Goal: Task Accomplishment & Management: Use online tool/utility

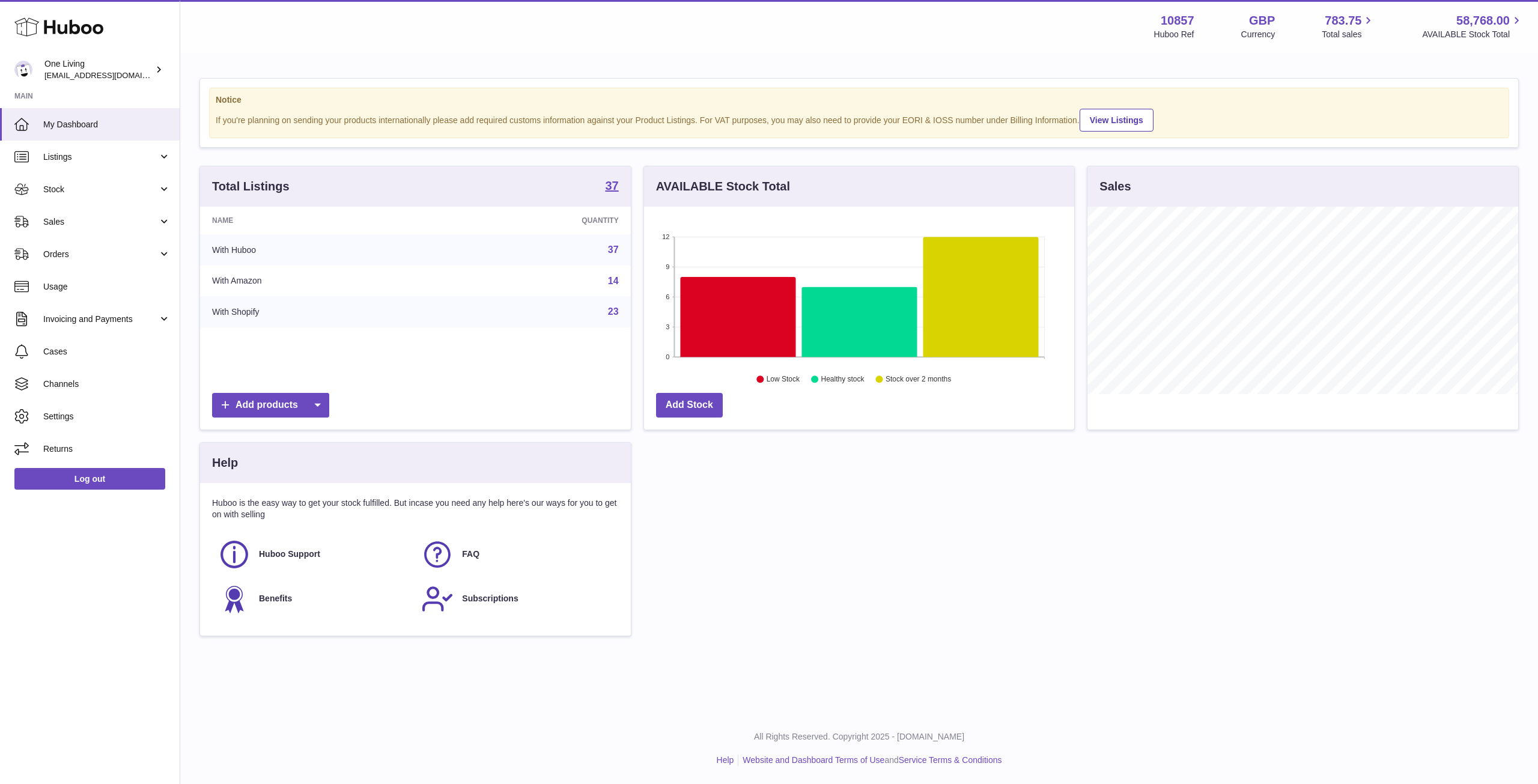
scroll to position [187, 430]
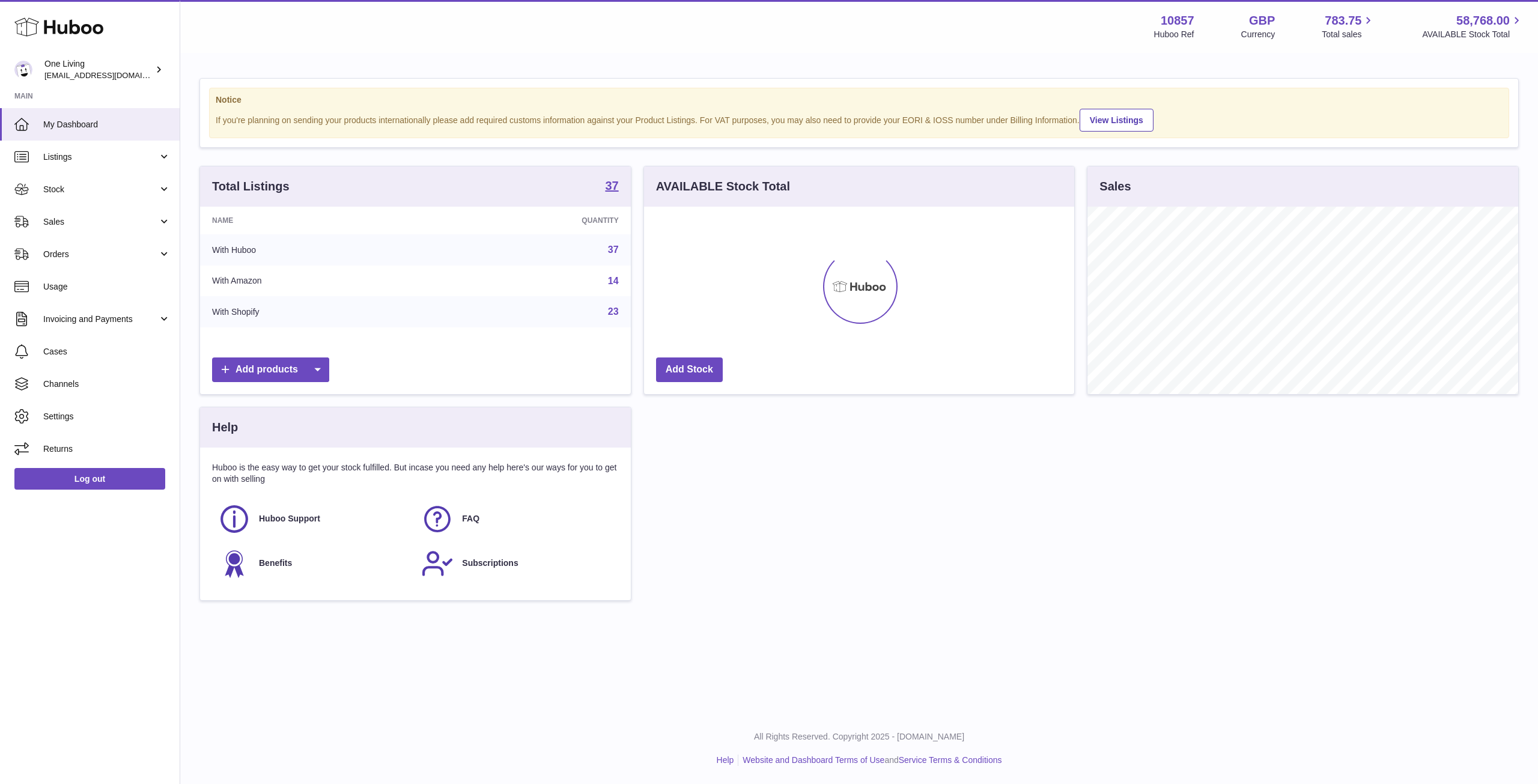
scroll to position [187, 430]
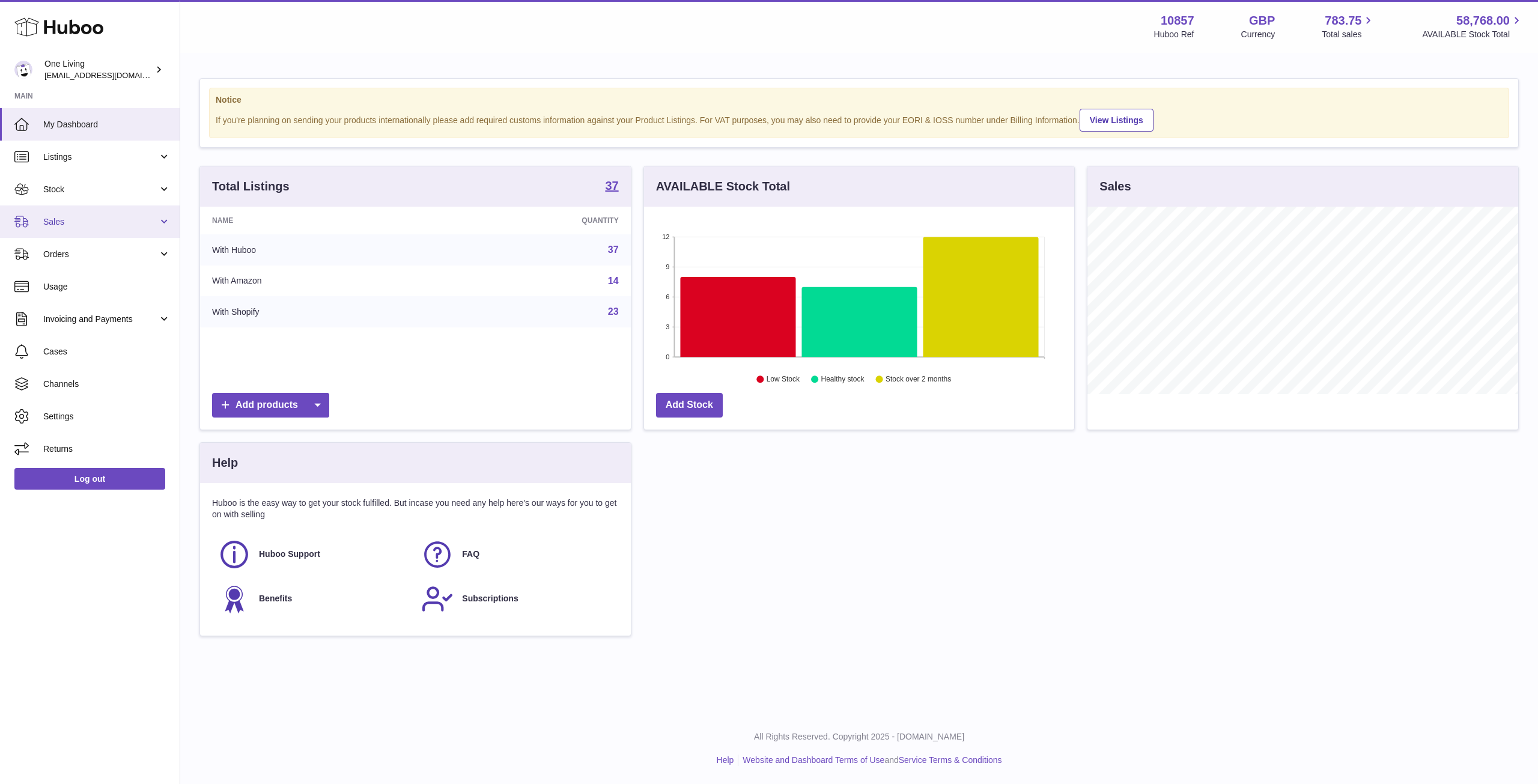
click at [112, 219] on span "Sales" at bounding box center [101, 222] width 115 height 11
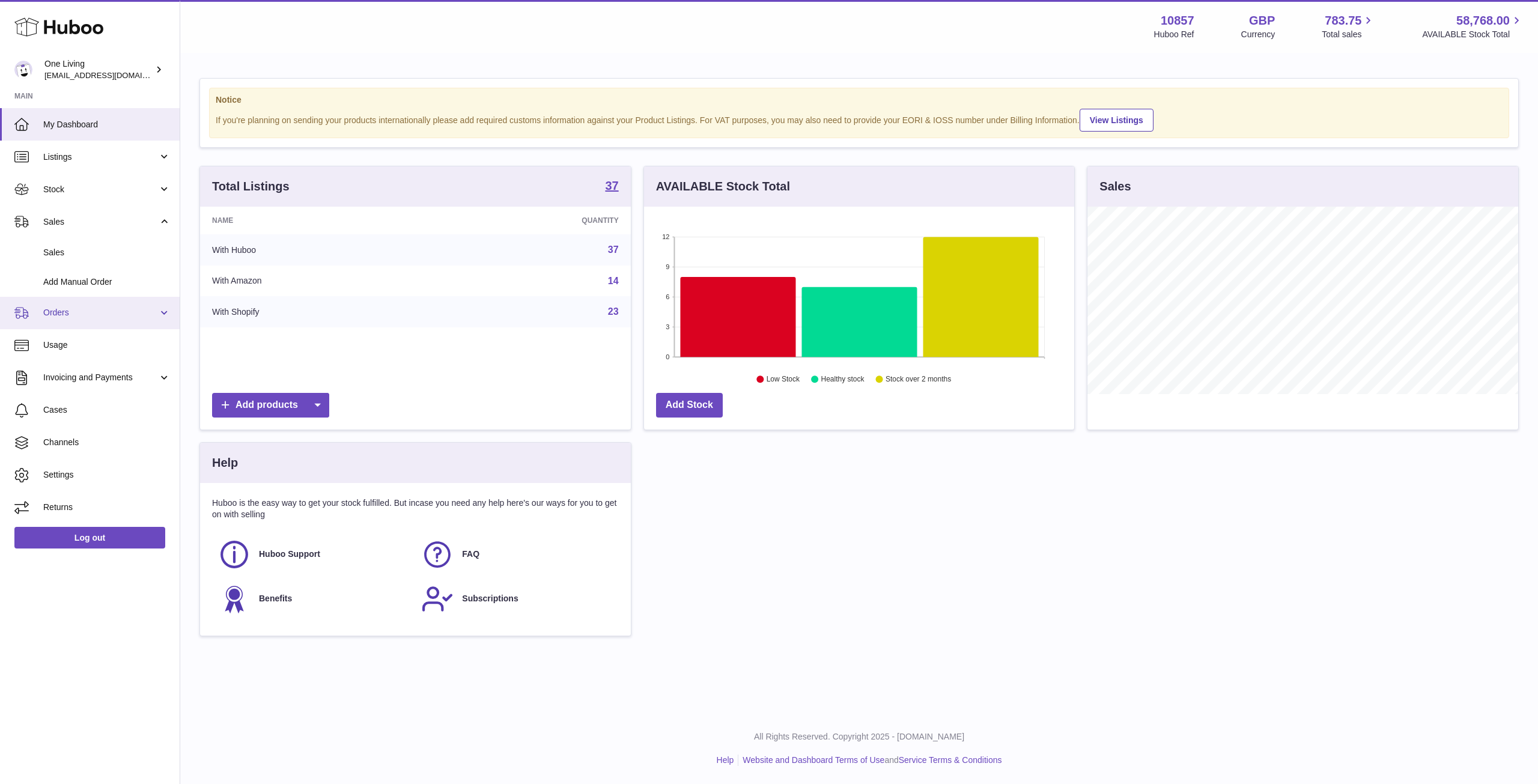
click at [124, 307] on span "Orders" at bounding box center [101, 312] width 115 height 11
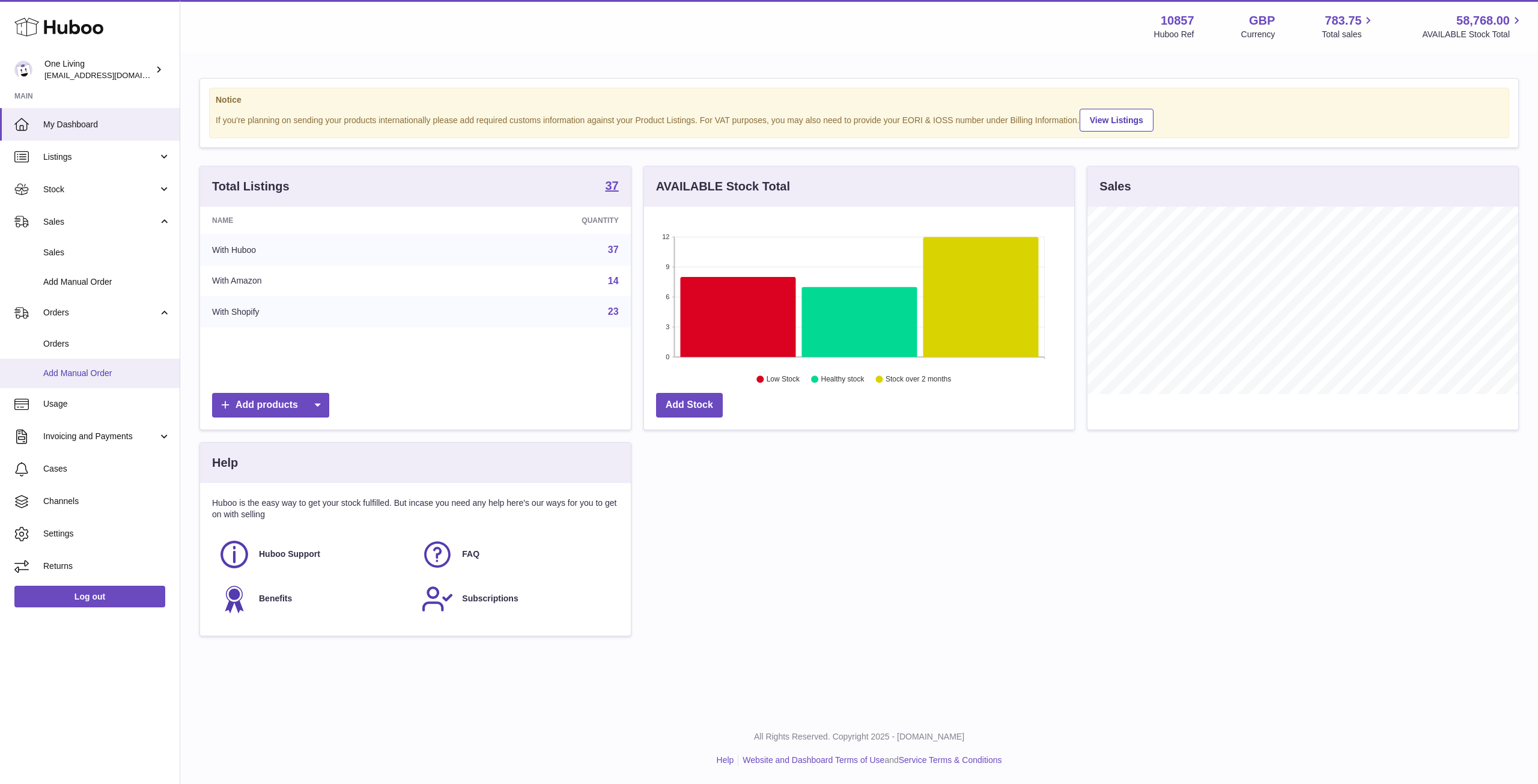
click at [122, 376] on span "Add Manual Order" at bounding box center [107, 373] width 127 height 11
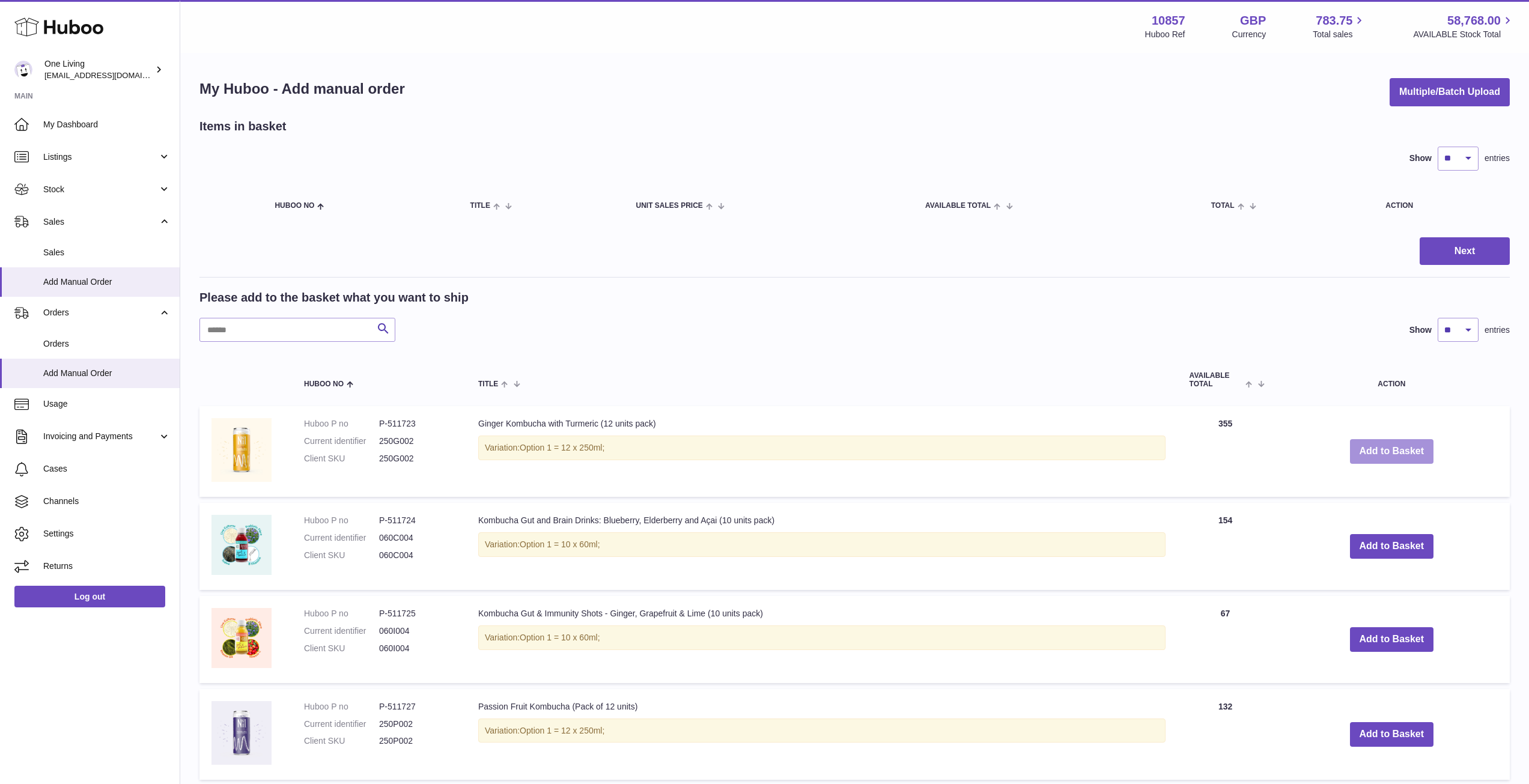
click at [1395, 451] on button "Add to Basket" at bounding box center [1392, 451] width 84 height 25
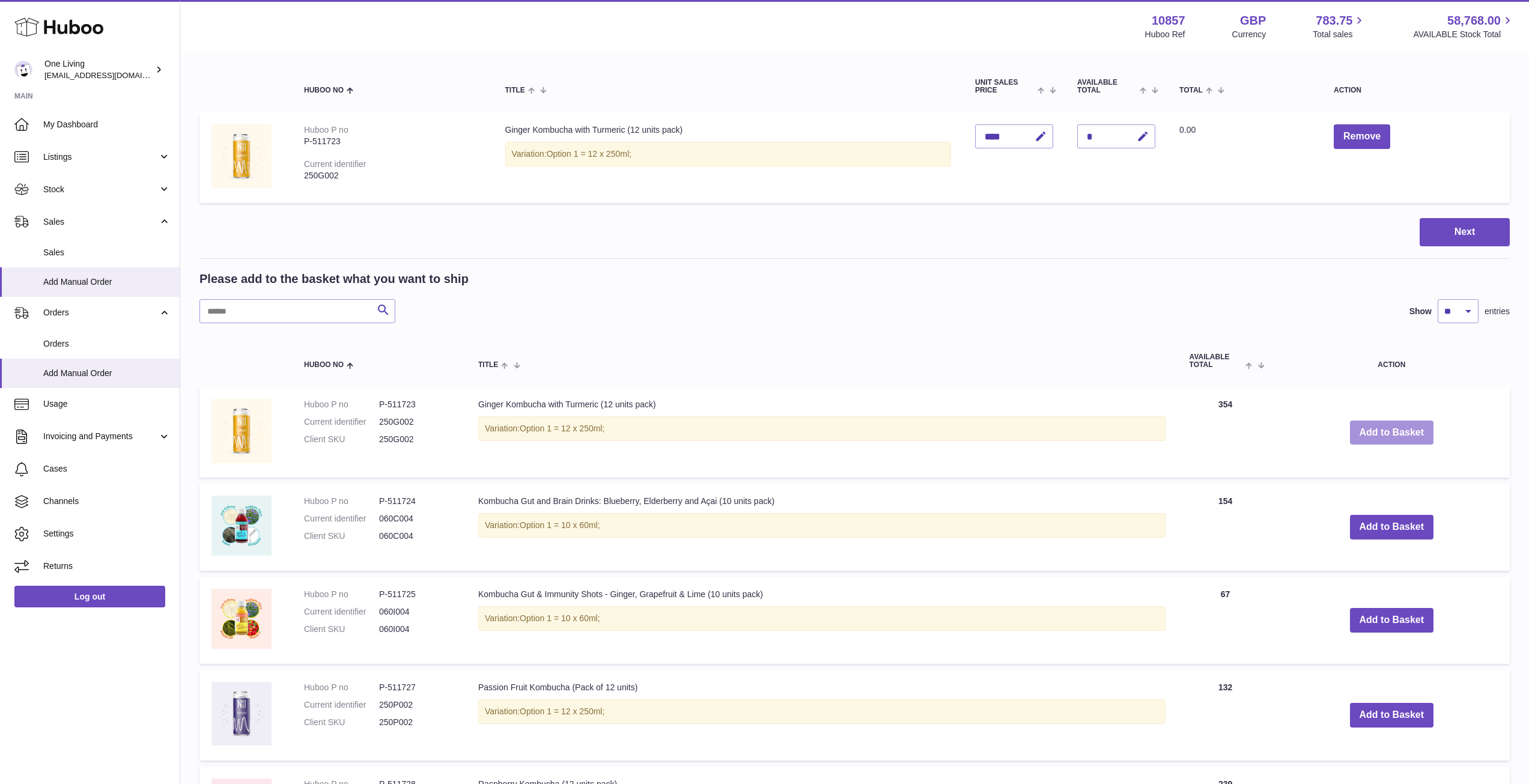
scroll to position [360, 0]
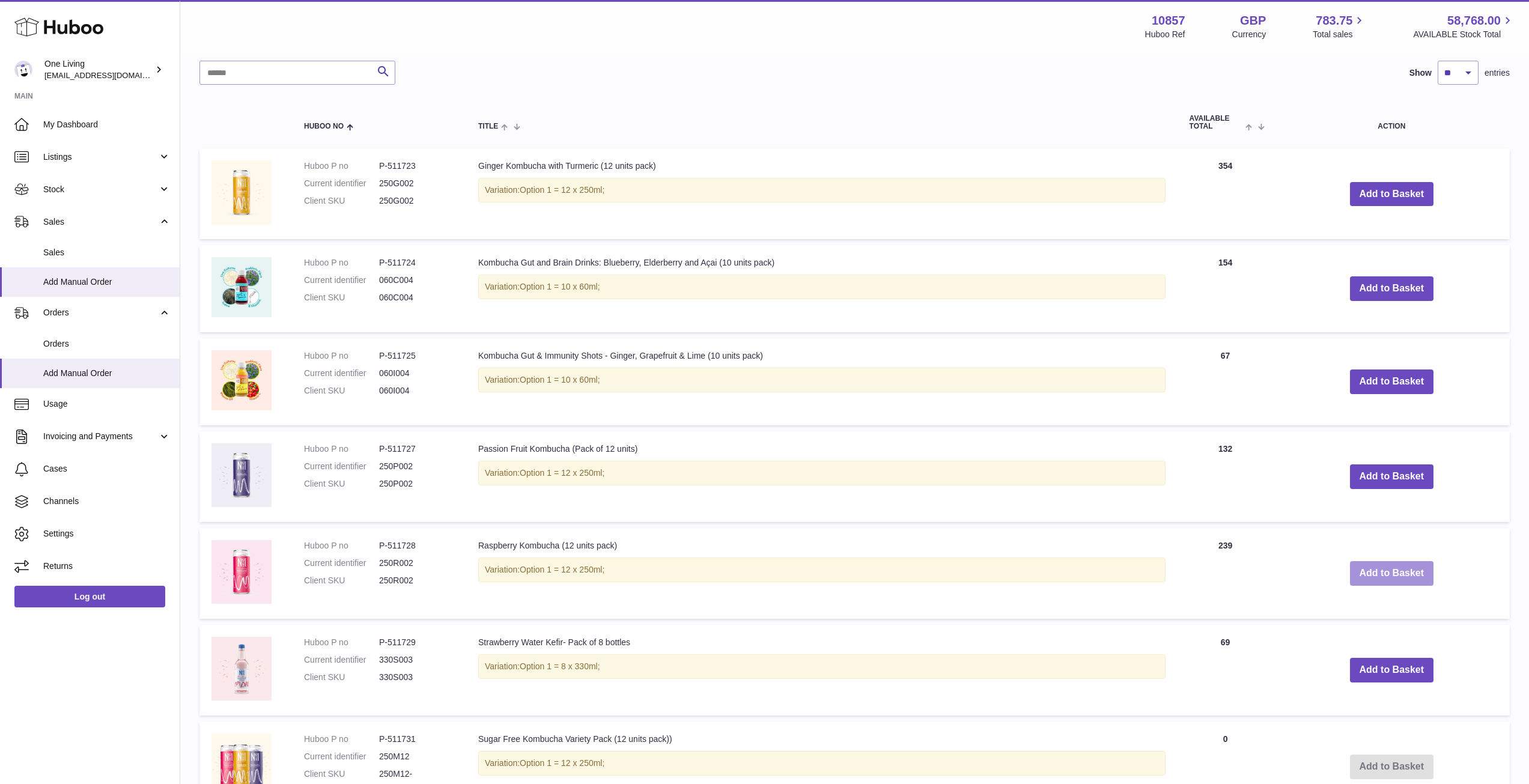
click at [1392, 578] on button "Add to Basket" at bounding box center [1392, 574] width 84 height 25
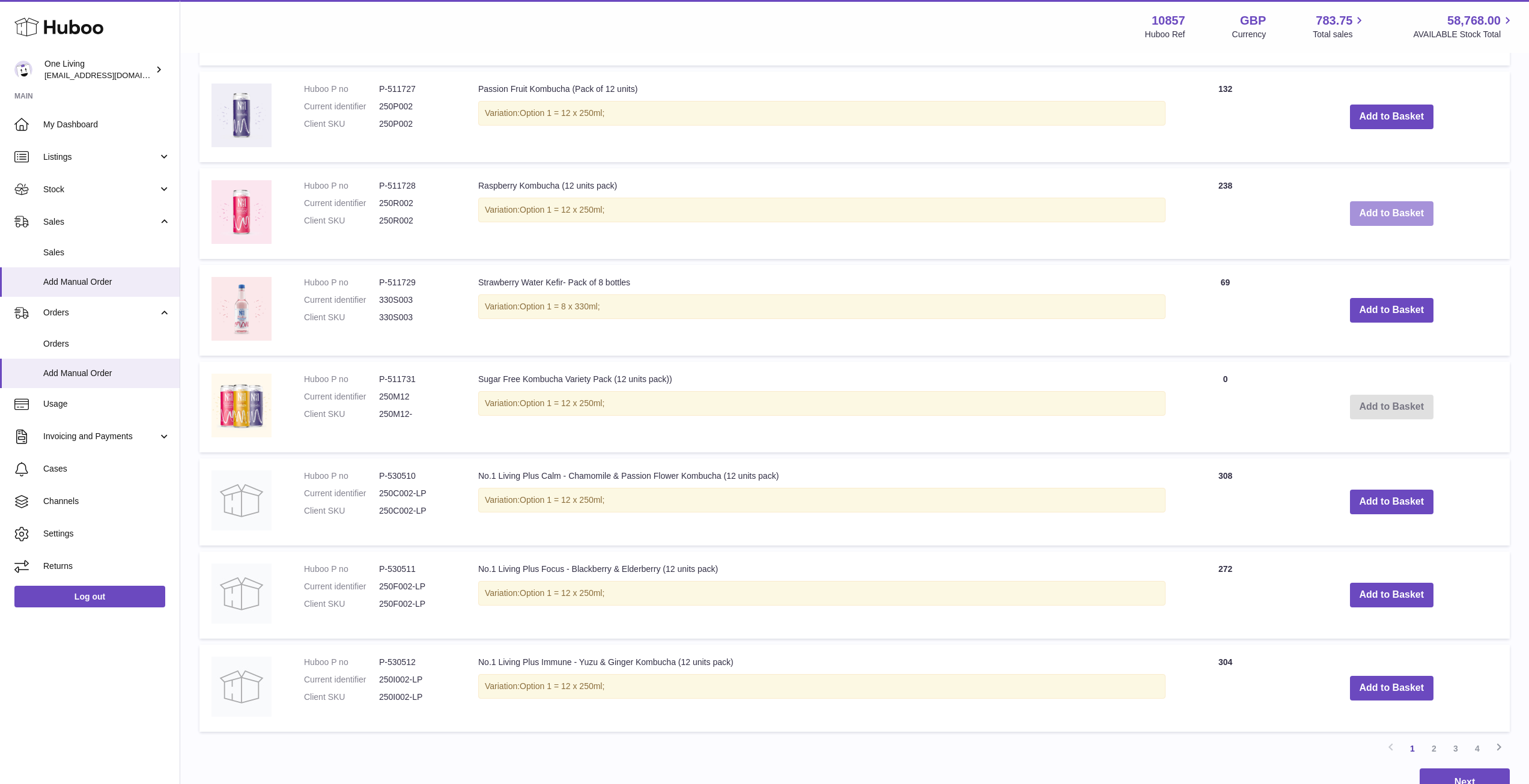
scroll to position [924, 0]
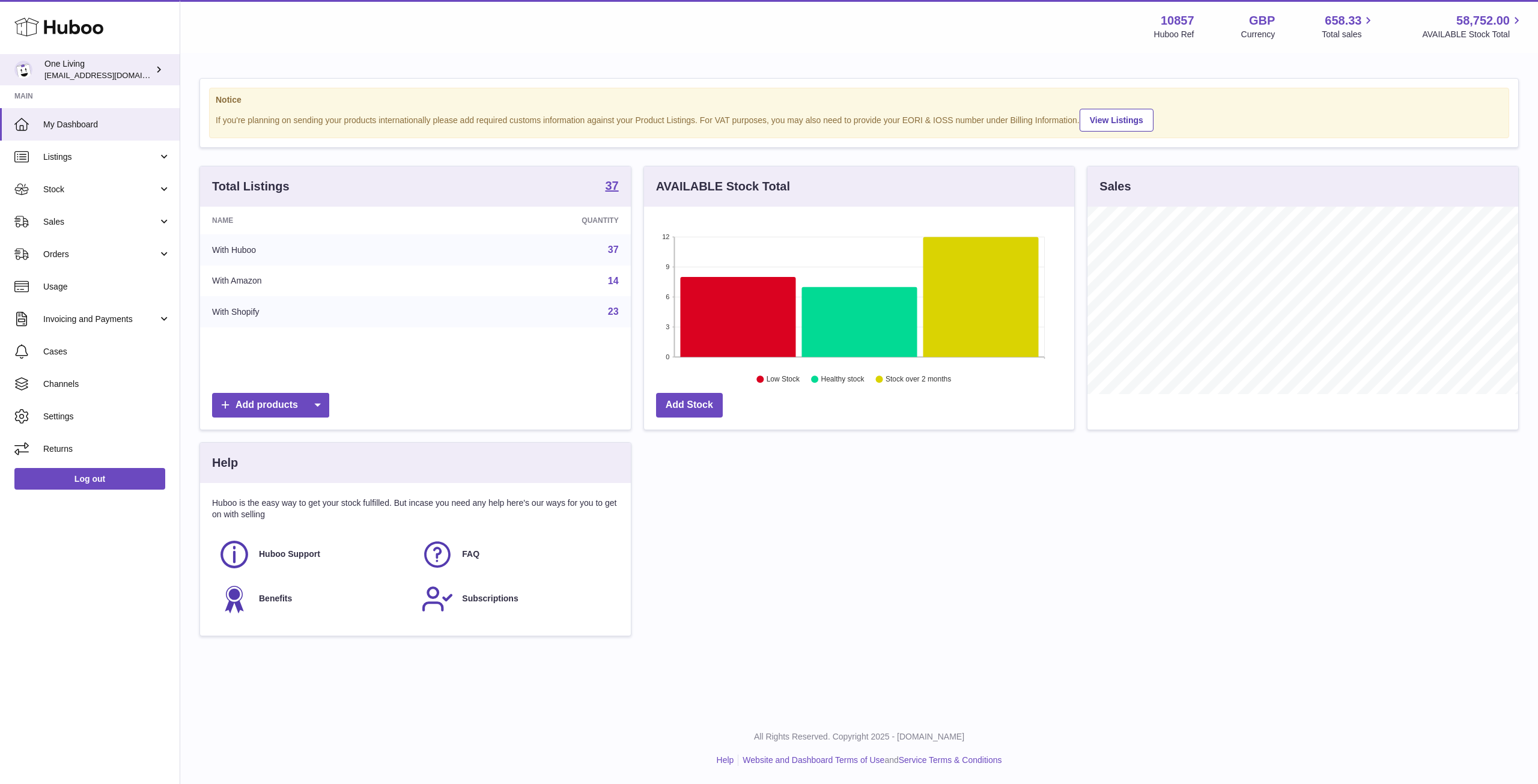
scroll to position [187, 430]
click at [69, 60] on div "One Living ben@oneliving.com" at bounding box center [99, 70] width 108 height 23
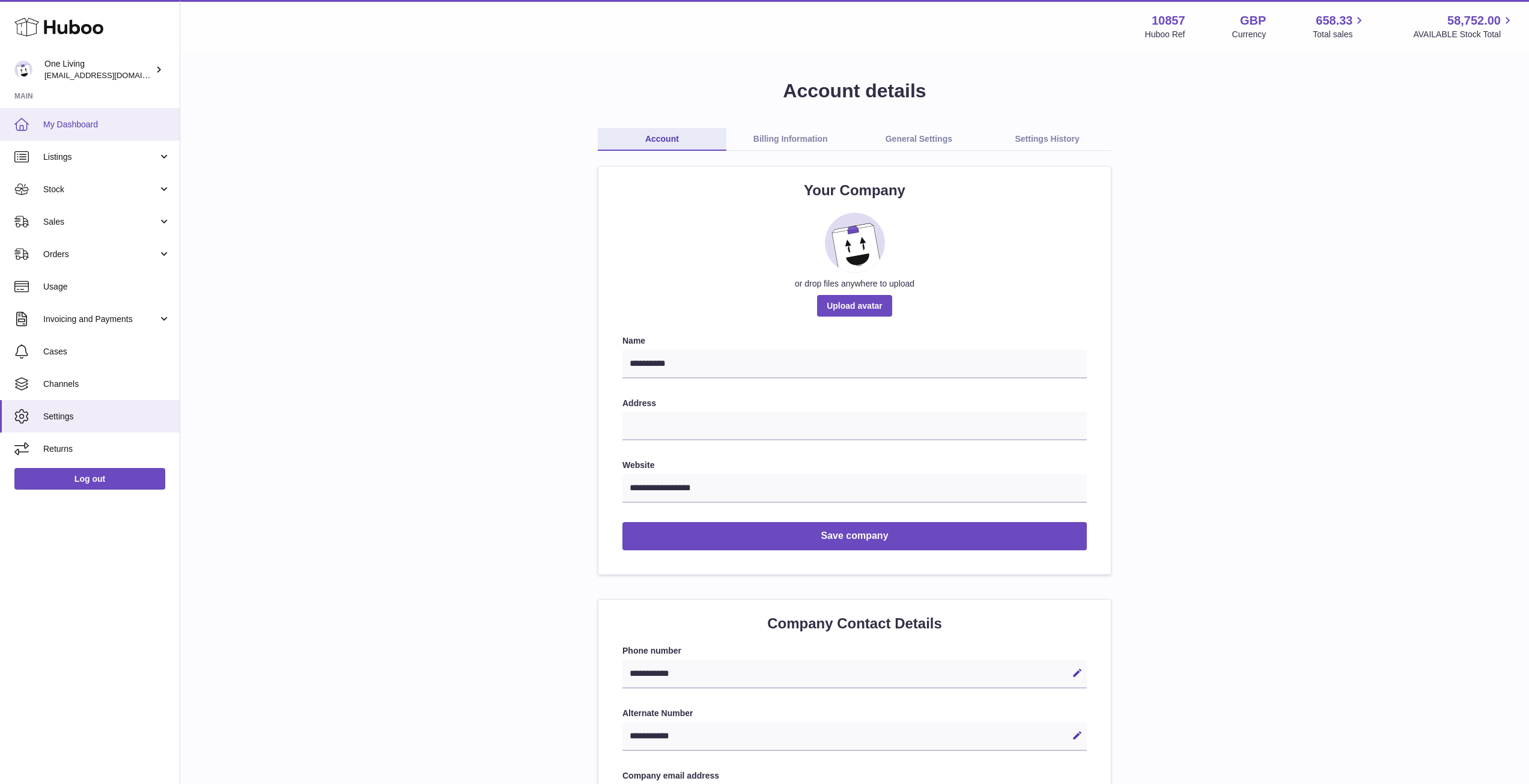
click at [104, 117] on link "My Dashboard" at bounding box center [89, 124] width 179 height 32
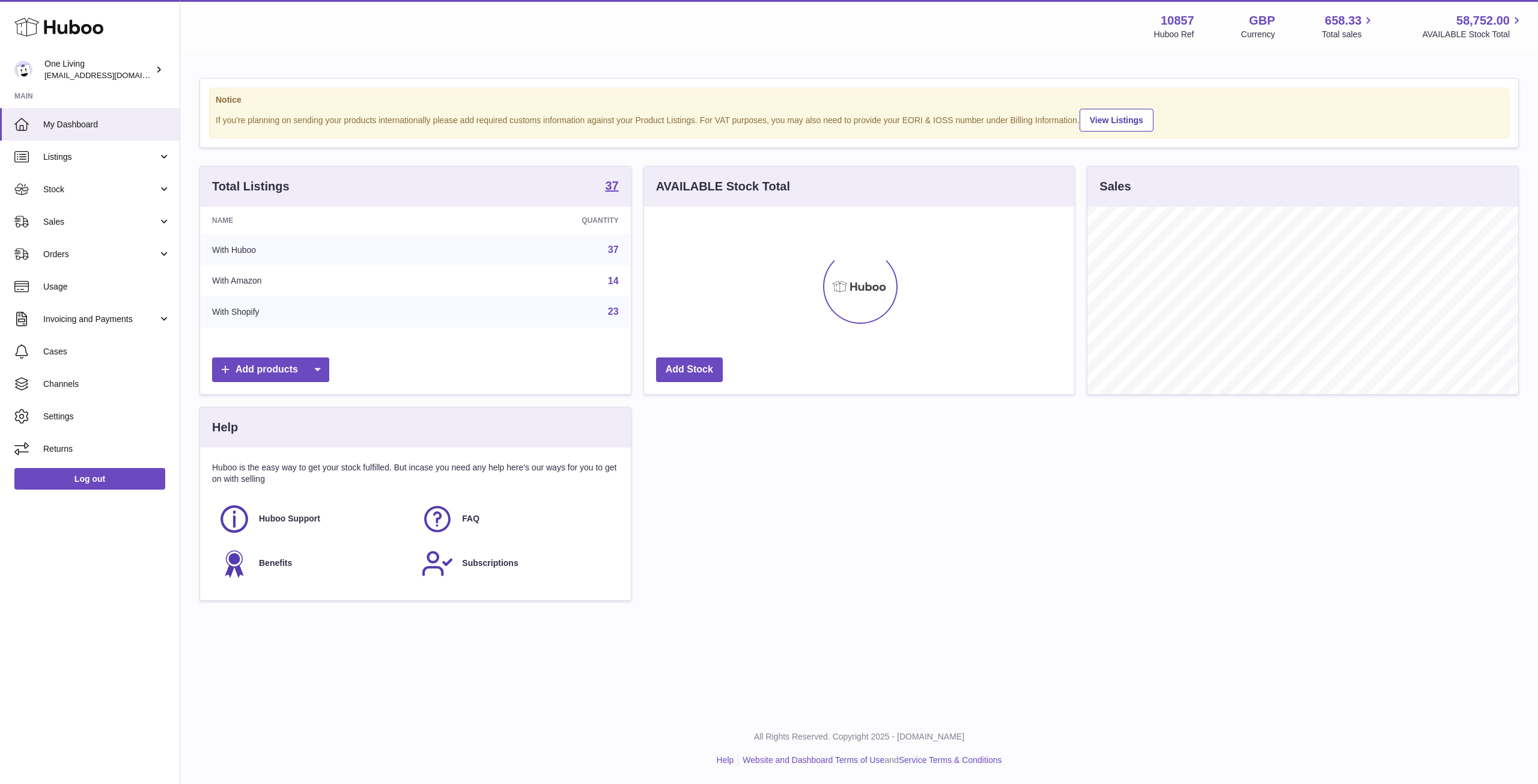
scroll to position [600369, 600288]
drag, startPoint x: 1160, startPoint y: 19, endPoint x: 1199, endPoint y: 20, distance: 39.0
click at [1199, 20] on div "10857 Huboo Ref GBP Currency 658.33 Total sales 58,752.00 AVAILABLE Stock Total" at bounding box center [1339, 26] width 369 height 28
copy strong "10857"
